Goal: Check status: Check status

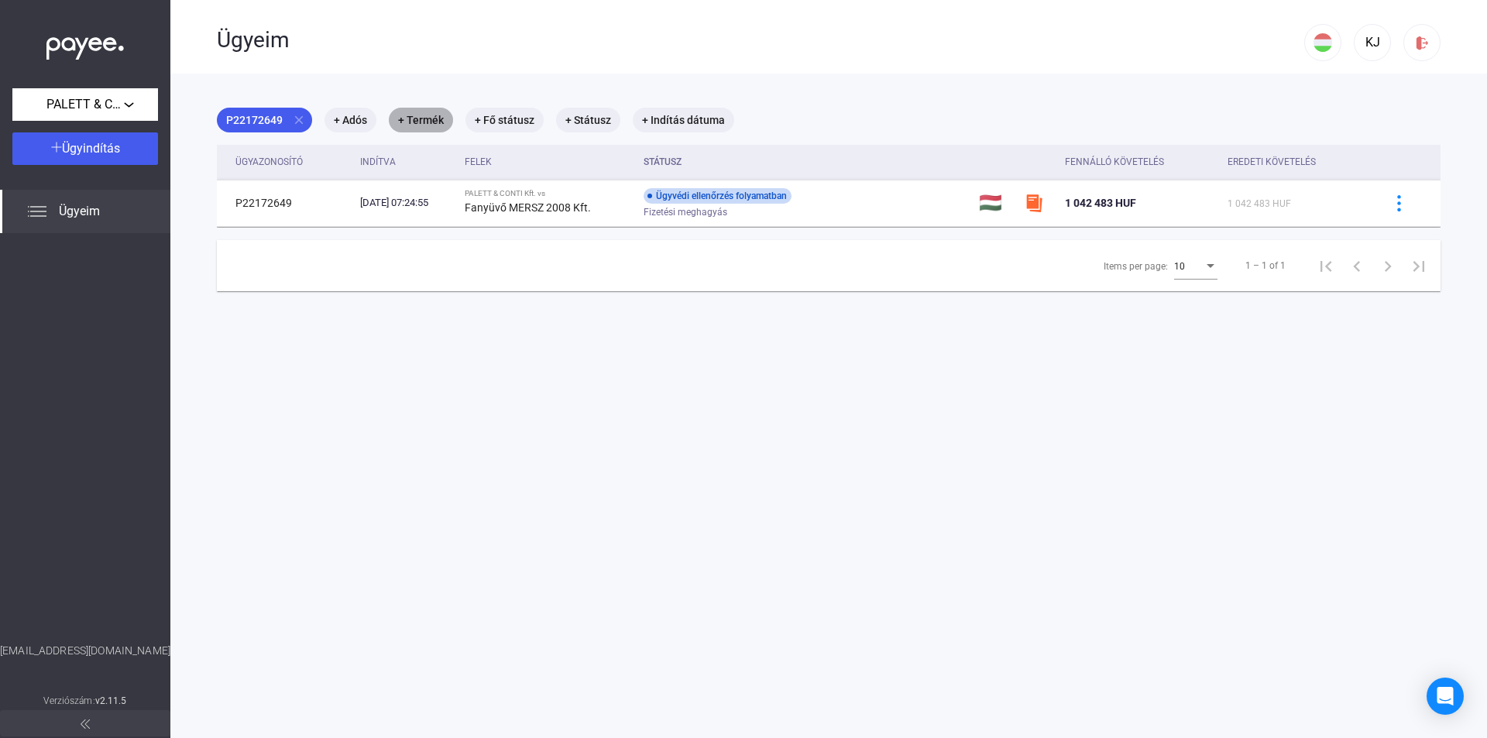
click at [430, 124] on mat-chip "+ Termék" at bounding box center [421, 120] width 64 height 25
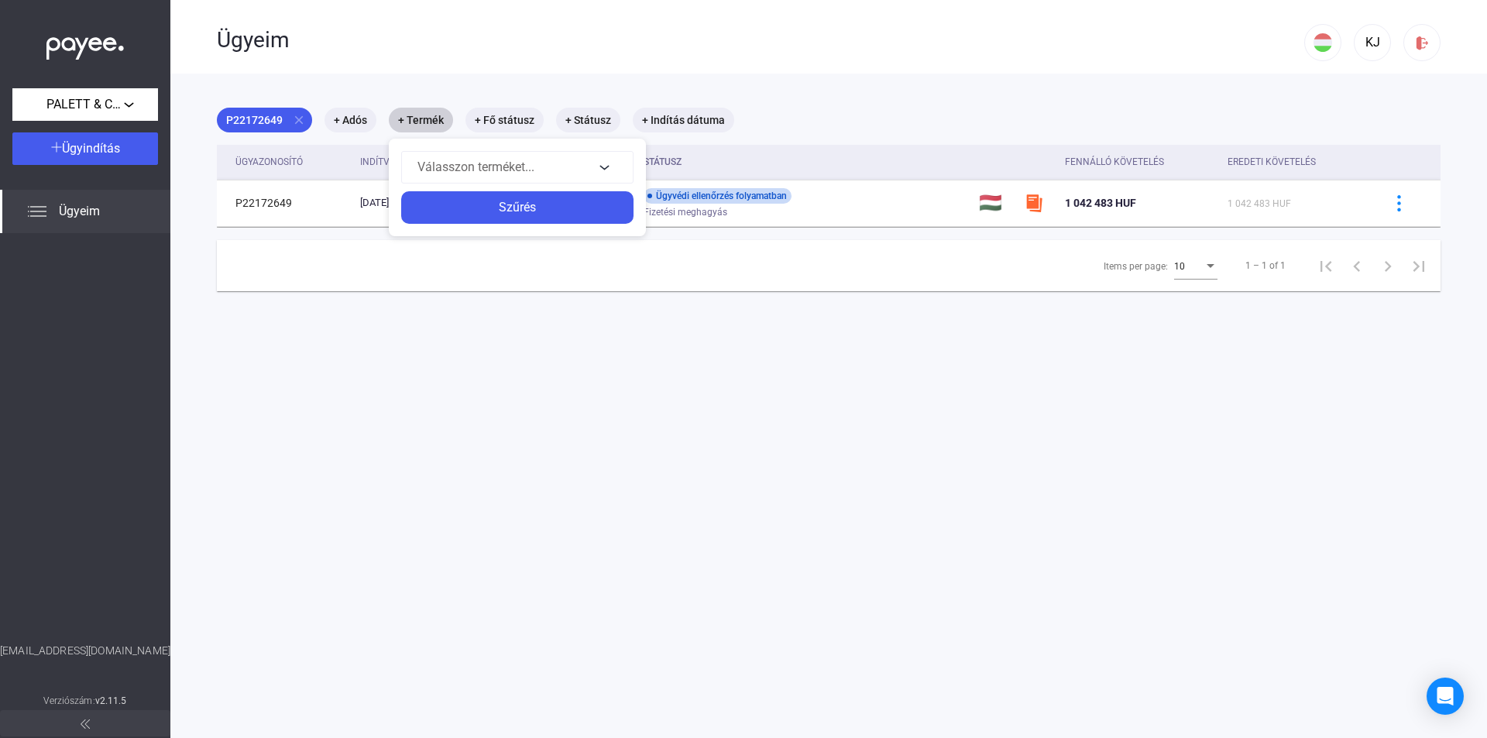
click at [423, 108] on div at bounding box center [743, 369] width 1487 height 738
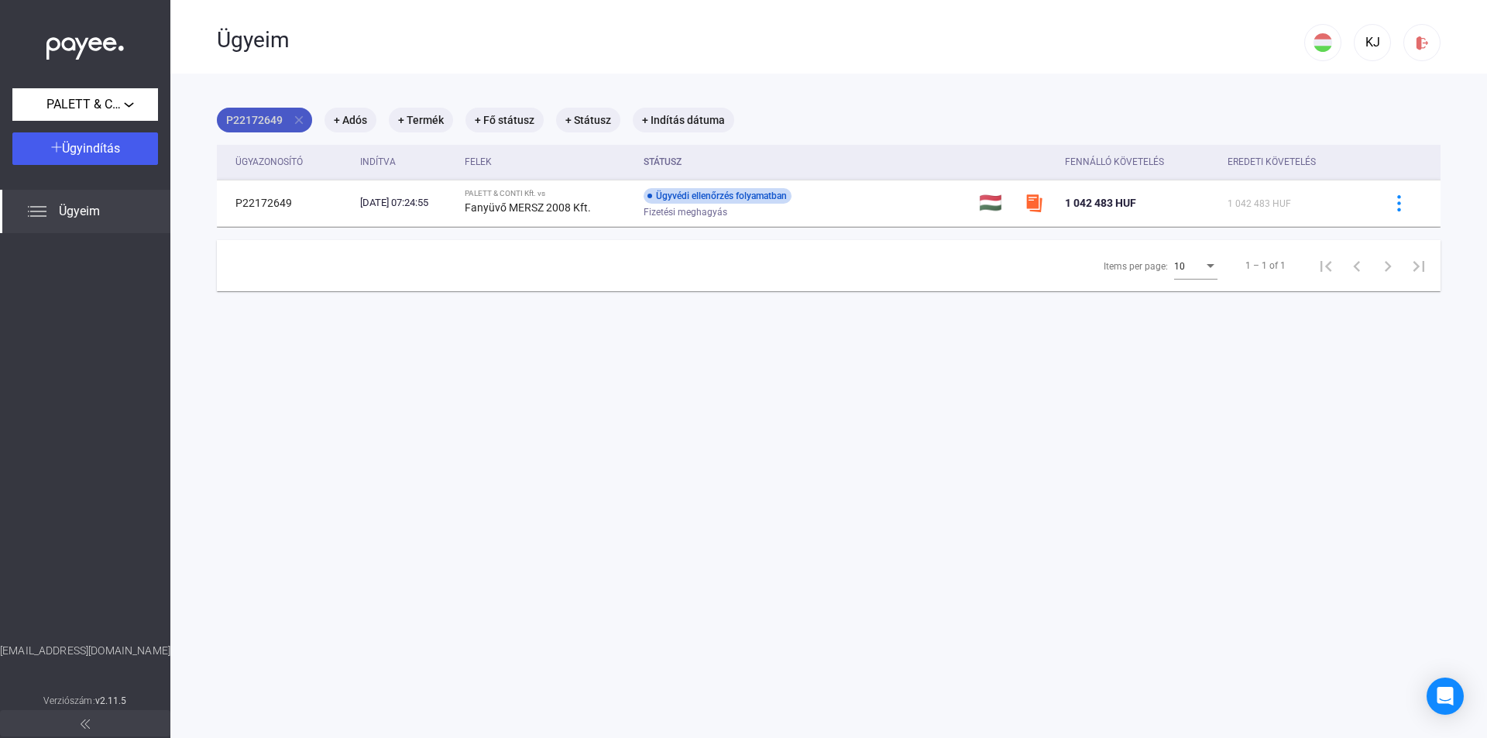
click at [266, 118] on mat-chip "P22172649 close" at bounding box center [264, 120] width 95 height 25
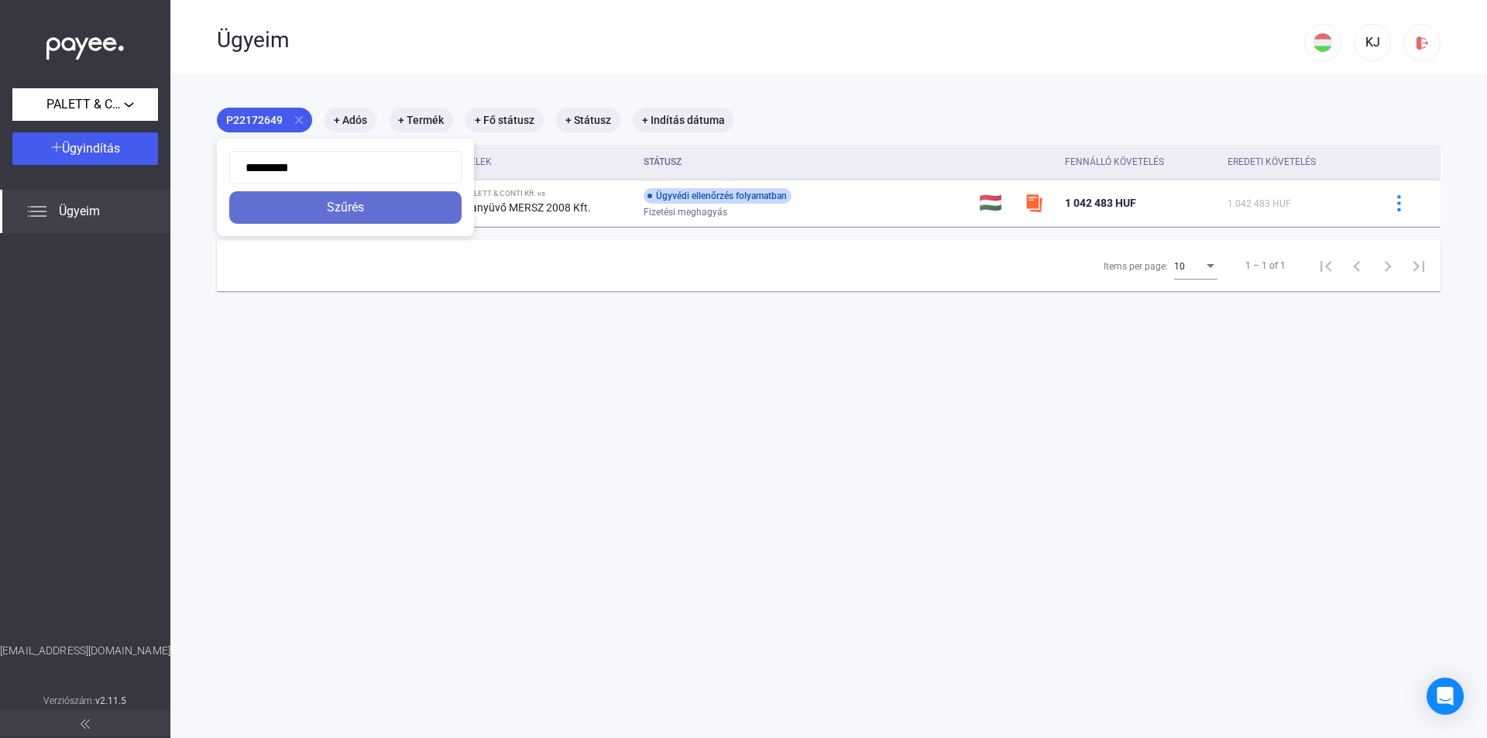
click at [308, 209] on div "Szűrés" at bounding box center [345, 207] width 223 height 19
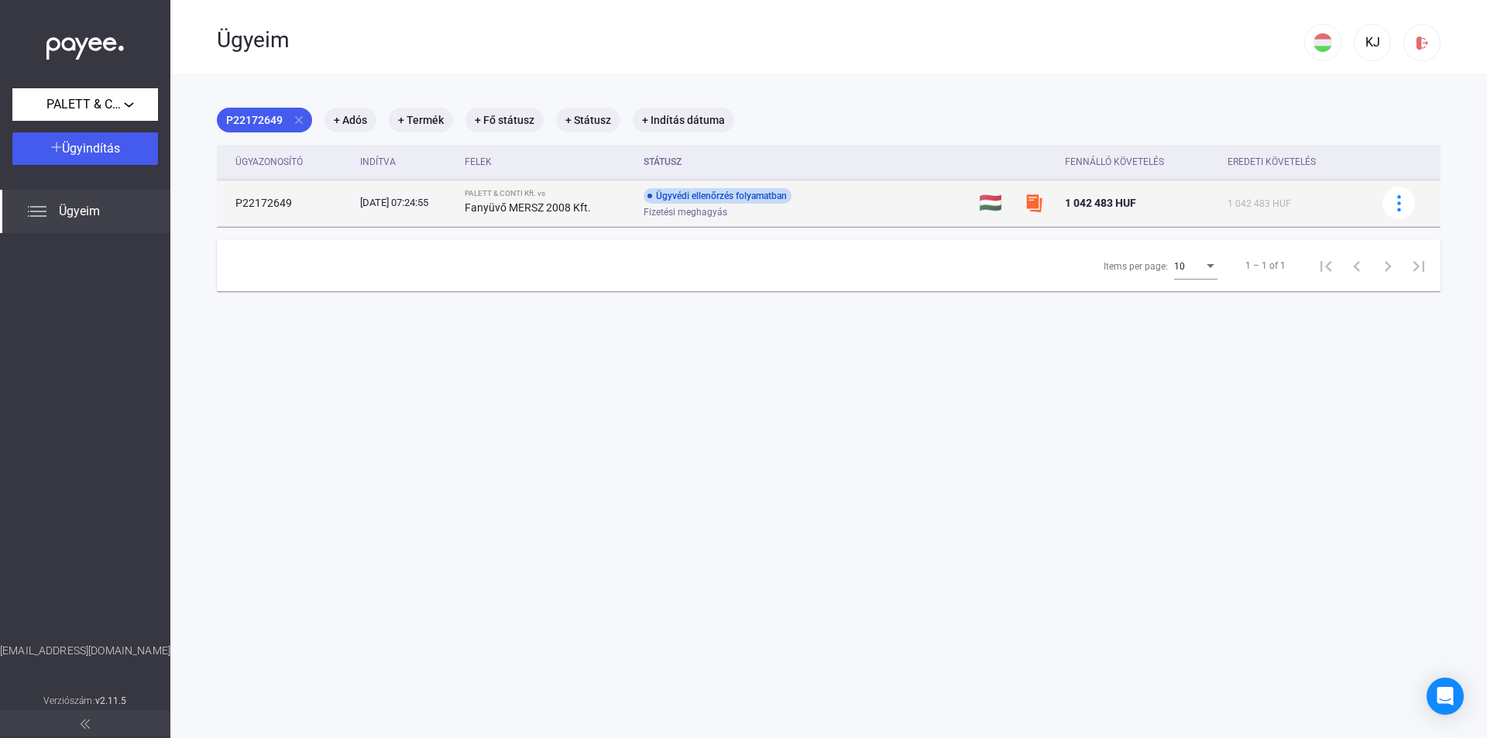
click at [659, 187] on td "Ügyvédi ellenőrzés folyamatban Fizetési meghagyás" at bounding box center [804, 203] width 335 height 46
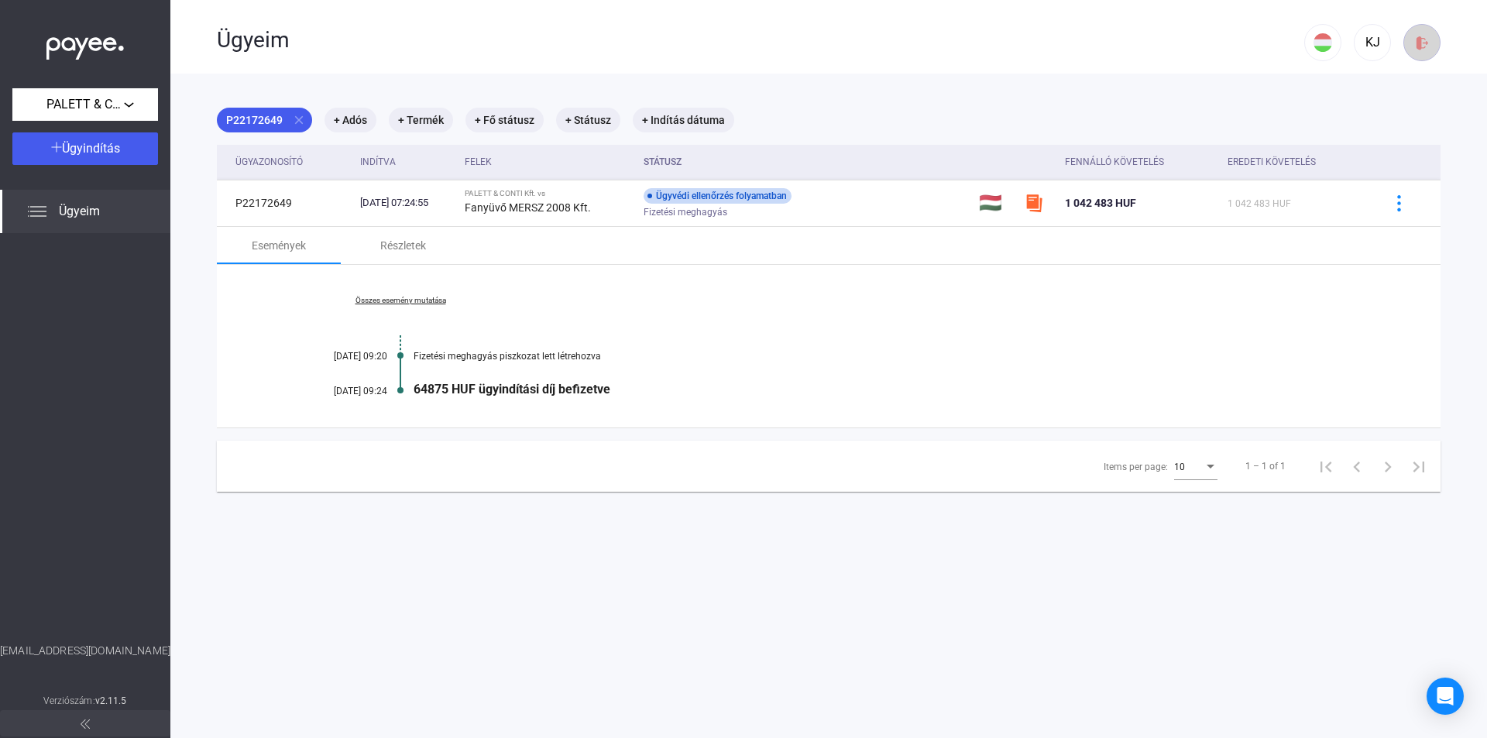
click at [1417, 45] on img at bounding box center [1422, 43] width 16 height 16
